Goal: Task Accomplishment & Management: Complete application form

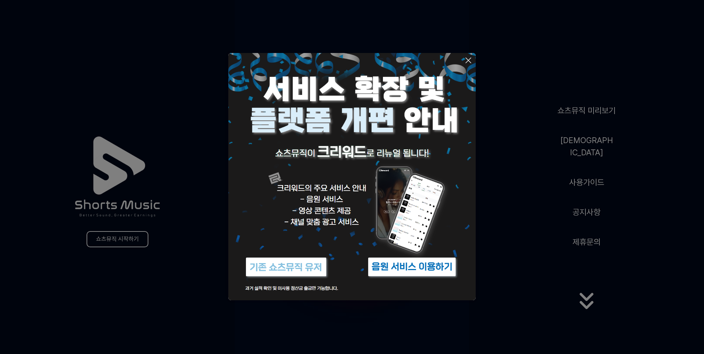
click at [396, 265] on img at bounding box center [412, 267] width 92 height 28
click at [468, 60] on icon at bounding box center [468, 60] width 5 height 5
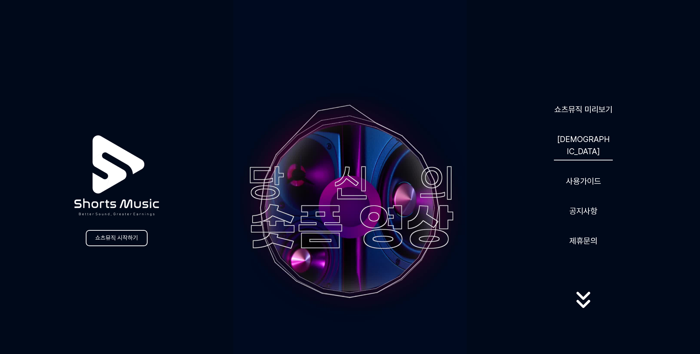
click at [587, 145] on link "음원" at bounding box center [583, 145] width 59 height 30
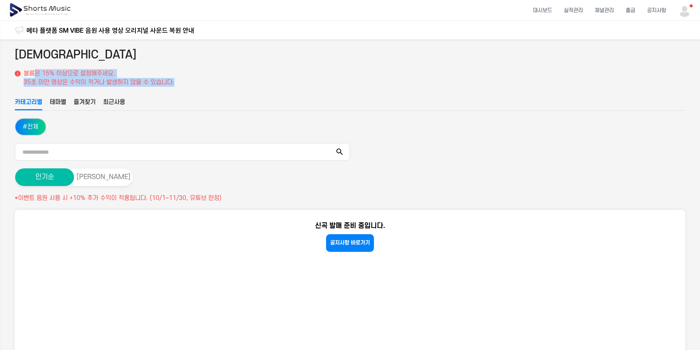
drag, startPoint x: 35, startPoint y: 73, endPoint x: 189, endPoint y: 85, distance: 154.4
click at [189, 85] on div "음원 볼륨은 15% 이상으로 설정해주세요. 35초 미만 영상은 수익이 적거나 발생하지 않을 수 있습니다." at bounding box center [350, 67] width 671 height 40
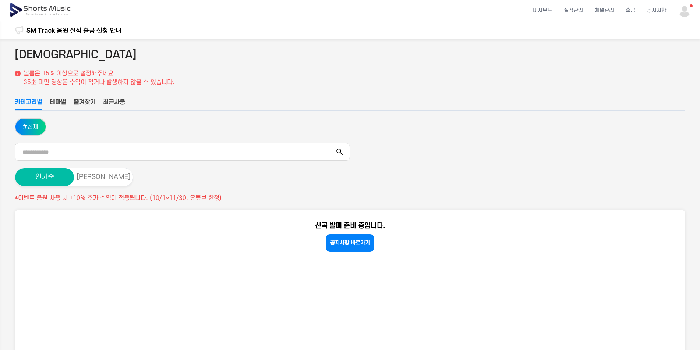
click at [690, 10] on img at bounding box center [684, 10] width 13 height 13
click at [662, 12] on button at bounding box center [350, 175] width 700 height 350
click at [689, 13] on img at bounding box center [684, 10] width 13 height 13
click at [667, 43] on link "마이페이지" at bounding box center [664, 43] width 47 height 13
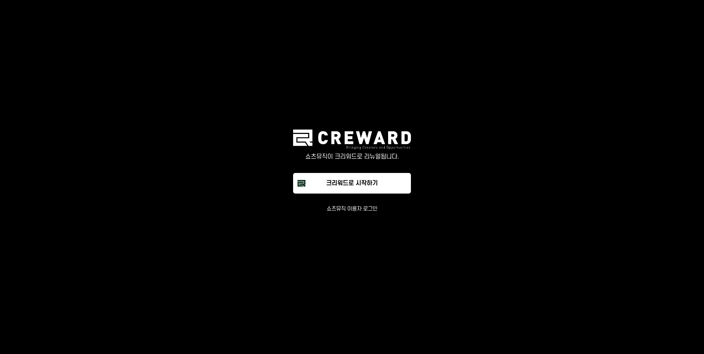
click at [367, 208] on button "쇼츠뮤직 이용자 로그인" at bounding box center [352, 208] width 51 height 7
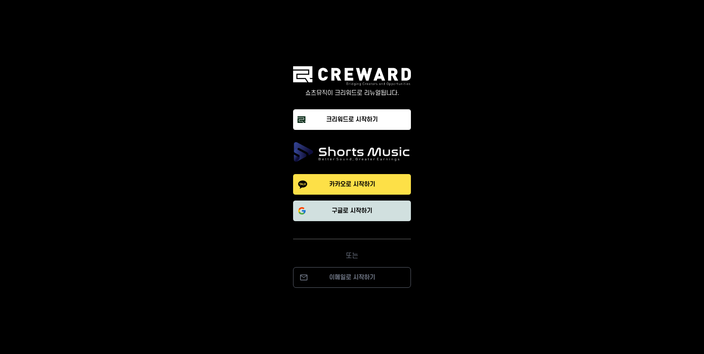
click at [364, 209] on p "구글로 시작하기" at bounding box center [352, 211] width 40 height 9
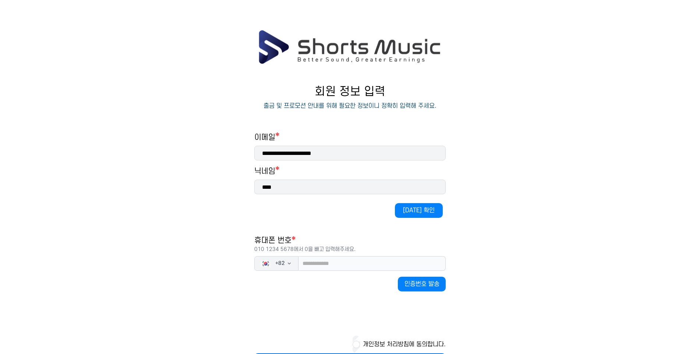
click at [287, 187] on input "****" at bounding box center [349, 187] width 191 height 15
drag, startPoint x: 289, startPoint y: 187, endPoint x: 249, endPoint y: 188, distance: 39.8
click at [249, 188] on div "**********" at bounding box center [350, 227] width 221 height 312
type input "*"
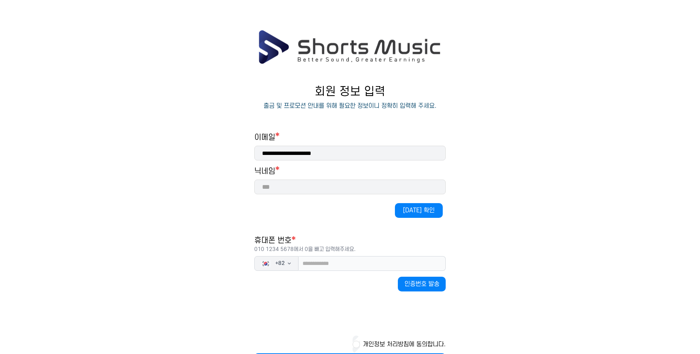
type input "*"
type input "**"
click at [411, 211] on button "[DATE] 확인" at bounding box center [419, 210] width 48 height 15
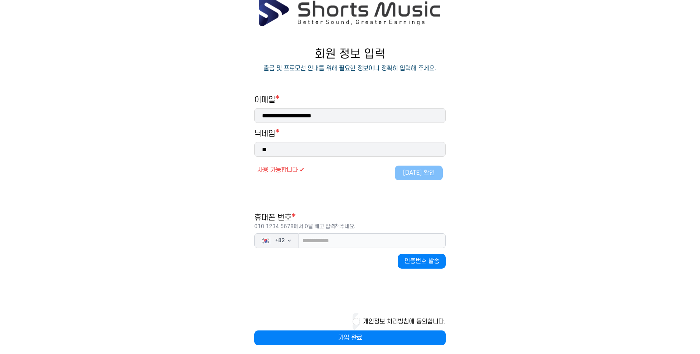
scroll to position [43, 0]
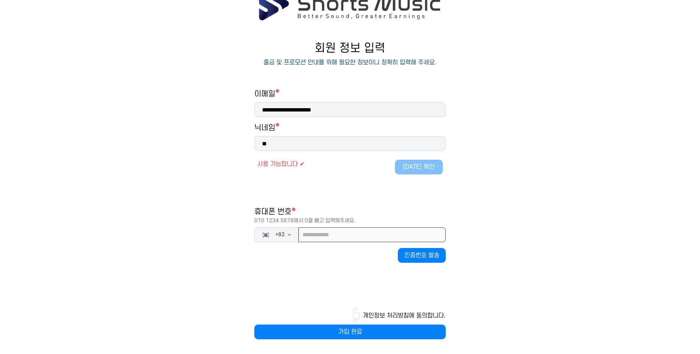
click at [325, 238] on input "tel" at bounding box center [372, 234] width 147 height 15
type input "*"
type input "**********"
click at [414, 254] on button "인증번호 발송" at bounding box center [422, 255] width 48 height 15
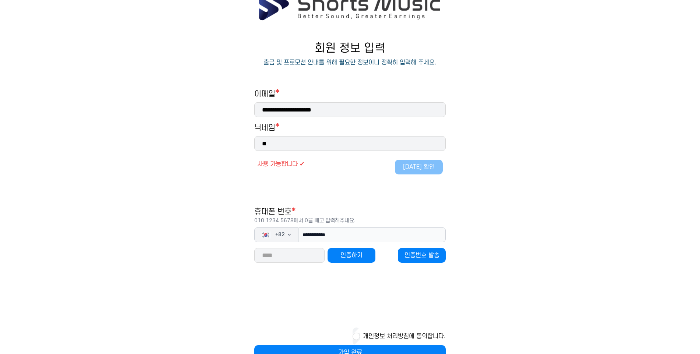
click at [300, 256] on input "number" at bounding box center [289, 255] width 70 height 15
type input "*****"
click at [350, 257] on button "인증하기" at bounding box center [352, 255] width 48 height 15
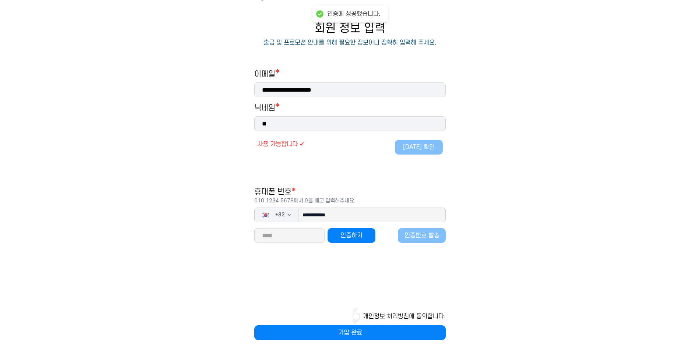
scroll to position [64, 0]
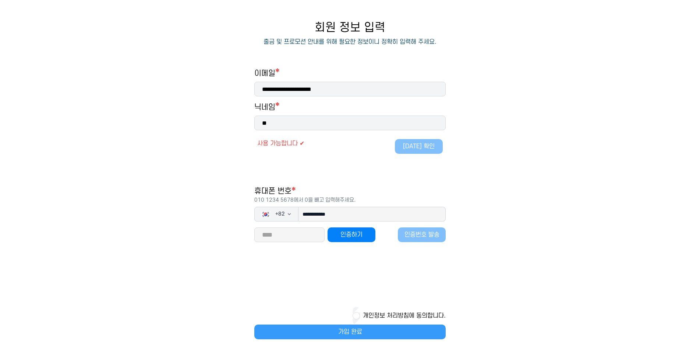
click at [357, 332] on button "가입 완료" at bounding box center [349, 332] width 191 height 15
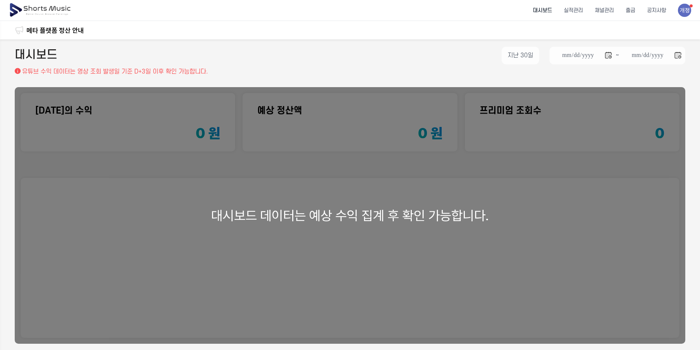
click at [392, 243] on div "대시보드 데이터는 예상 수익 집계 후 확인 가능합니다." at bounding box center [350, 215] width 671 height 257
click at [411, 208] on div "대시보드 데이터는 예상 수익 집계 후 확인 가능합니다." at bounding box center [350, 215] width 671 height 257
drag, startPoint x: 668, startPoint y: 0, endPoint x: 469, endPoint y: 75, distance: 213.7
click at [491, 78] on div "**********" at bounding box center [350, 218] width 700 height 358
